Goal: Task Accomplishment & Management: Manage account settings

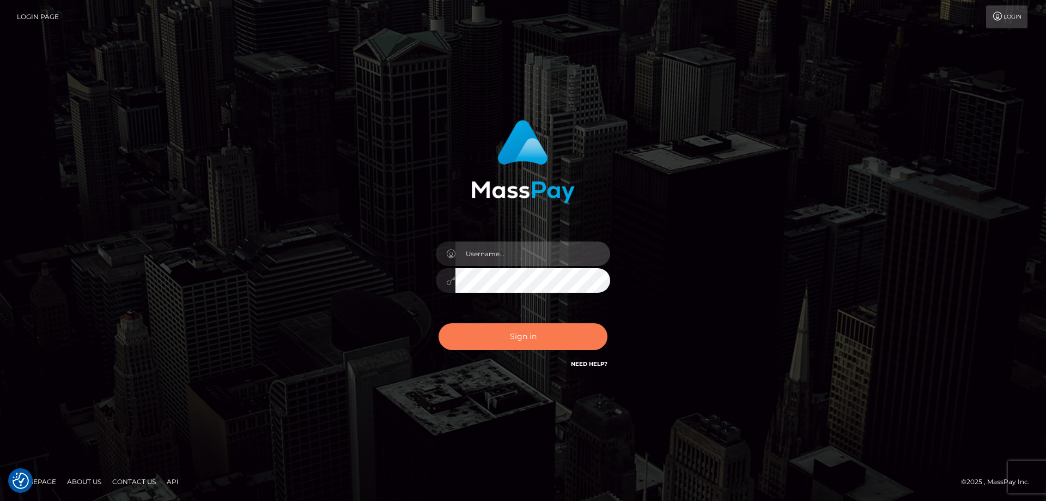
type input "emmy.navach"
click at [499, 337] on button "Sign in" at bounding box center [522, 336] width 169 height 27
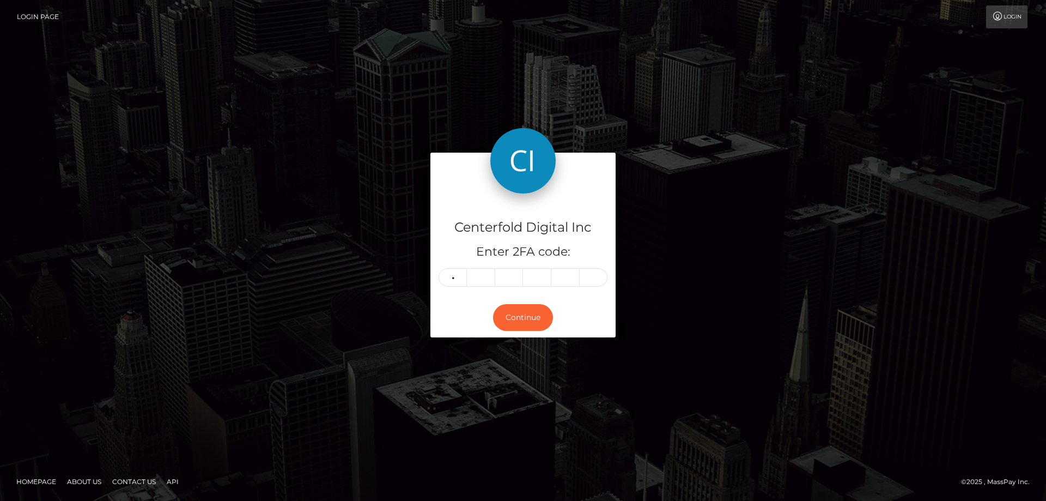
type input "5"
type input "7"
type input "6"
type input "2"
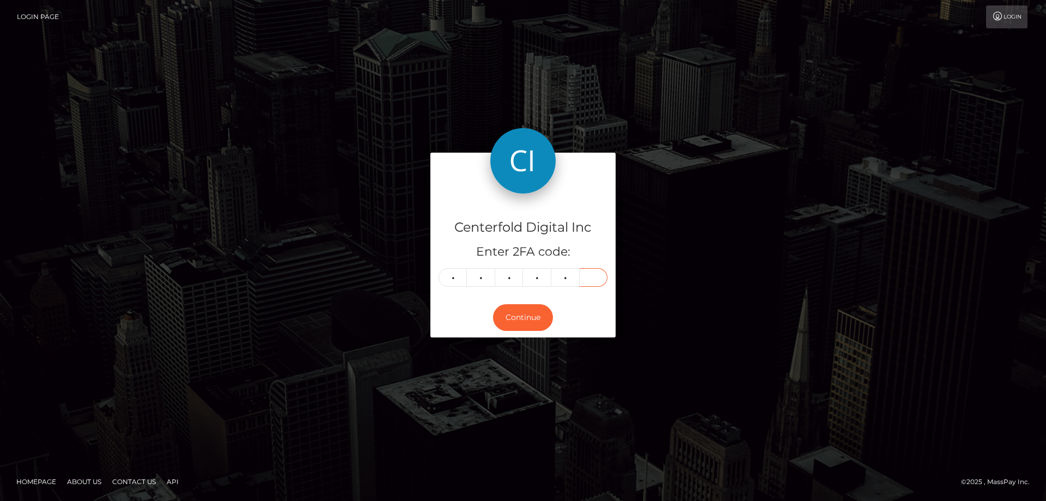
type input "3"
